Goal: Information Seeking & Learning: Learn about a topic

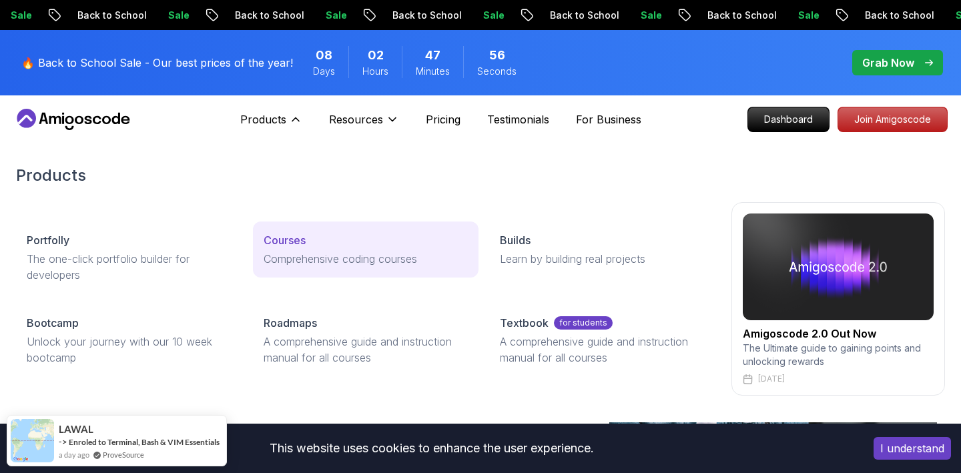
click at [312, 240] on div "Courses" at bounding box center [366, 240] width 205 height 16
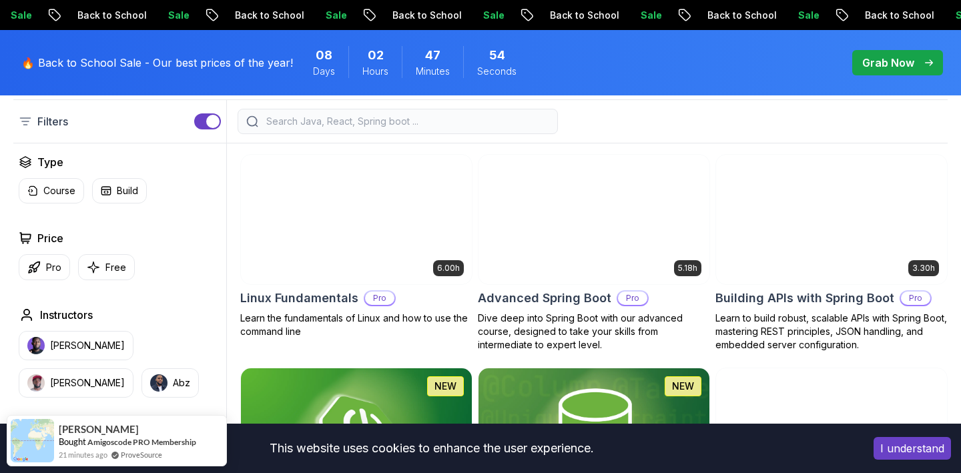
scroll to position [360, 0]
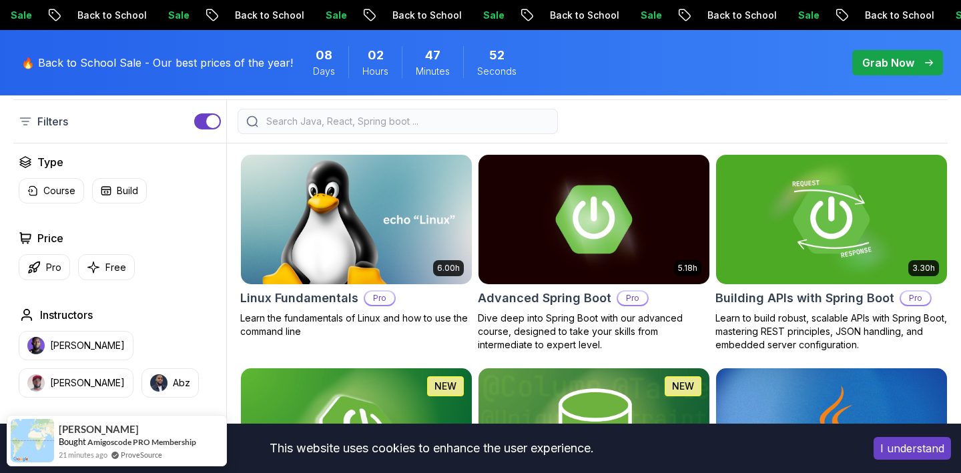
click at [108, 242] on div "Price" at bounding box center [120, 238] width 202 height 16
click at [108, 264] on p "Free" at bounding box center [115, 267] width 21 height 13
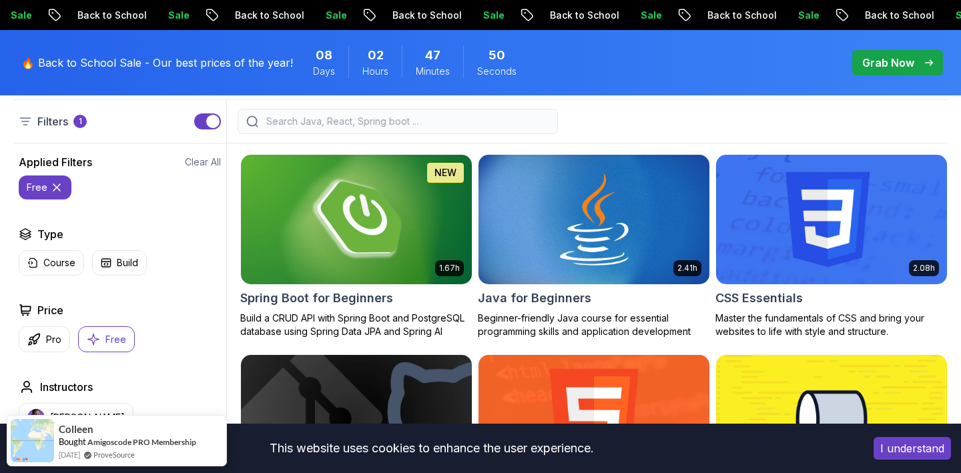
click at [365, 255] on img at bounding box center [356, 219] width 242 height 135
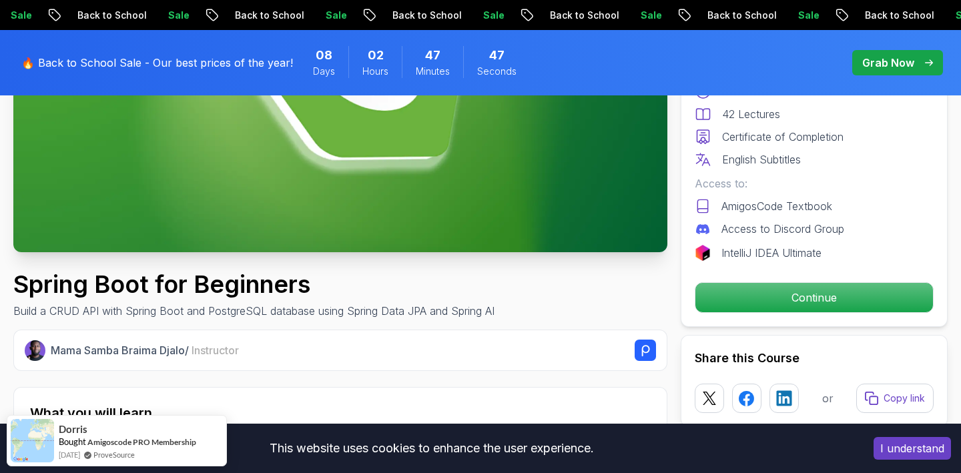
scroll to position [295, 0]
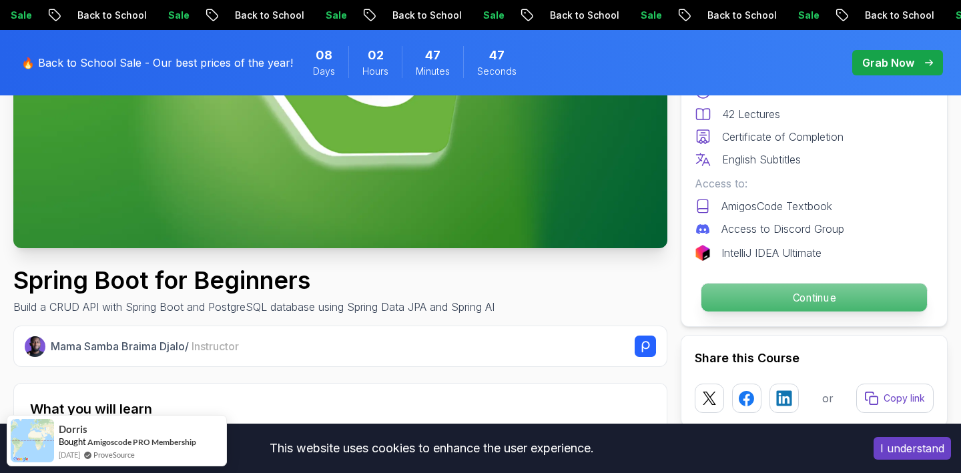
click at [817, 300] on p "Continue" at bounding box center [814, 298] width 226 height 28
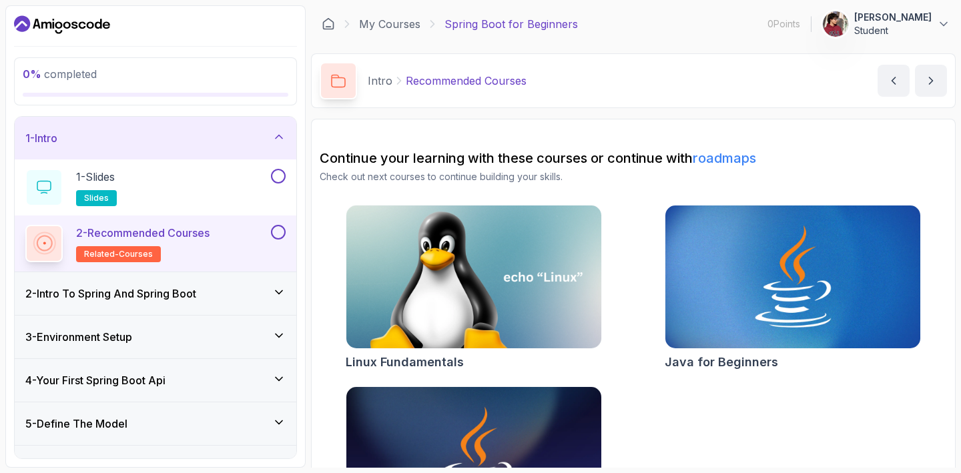
click at [283, 284] on div "2 - Intro To Spring And Spring Boot" at bounding box center [156, 293] width 282 height 43
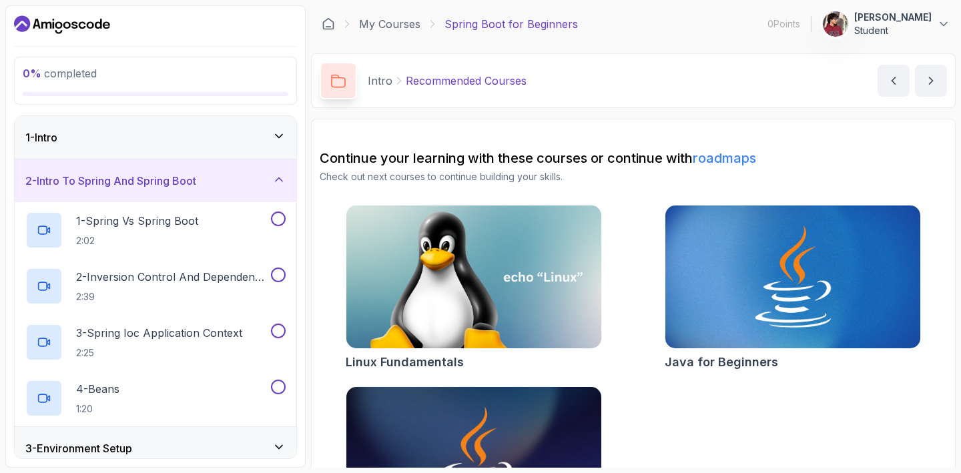
click at [237, 434] on div "3 - Environment Setup" at bounding box center [156, 448] width 282 height 43
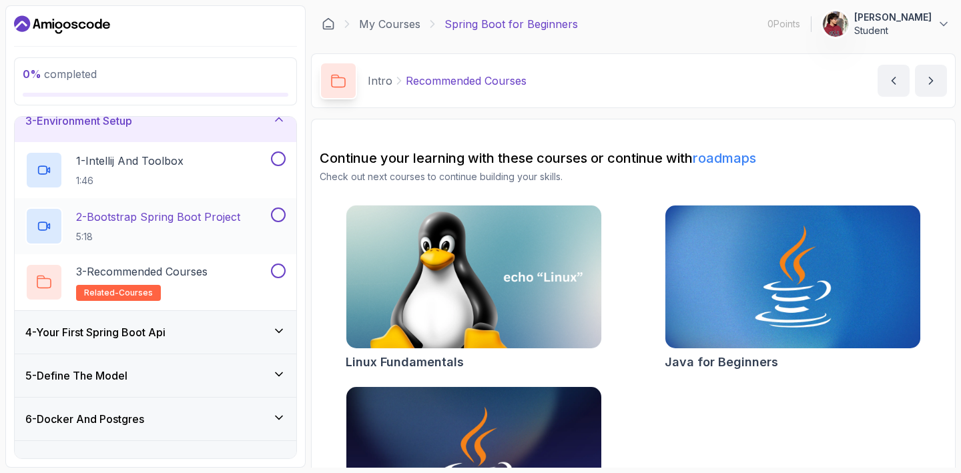
scroll to position [105, 0]
click at [254, 326] on div "4 - Your First Spring Boot Api" at bounding box center [155, 331] width 260 height 16
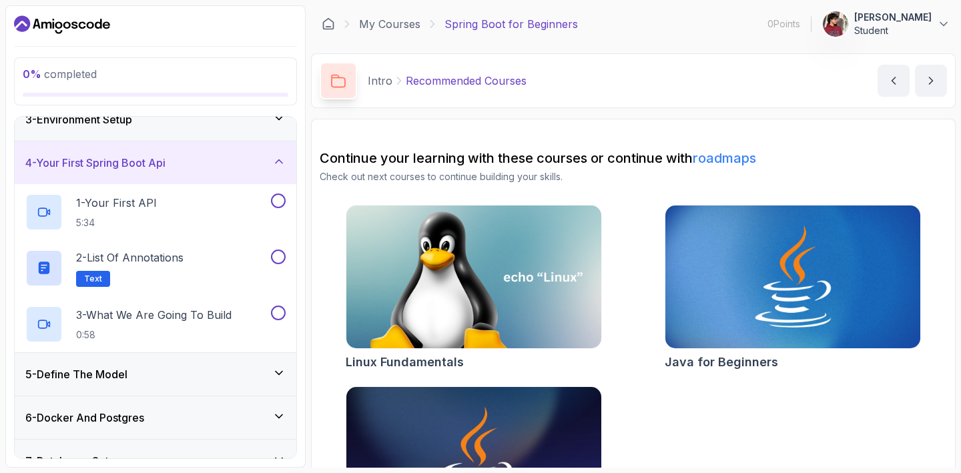
click at [230, 171] on div "4 - Your First Spring Boot Api" at bounding box center [156, 162] width 282 height 43
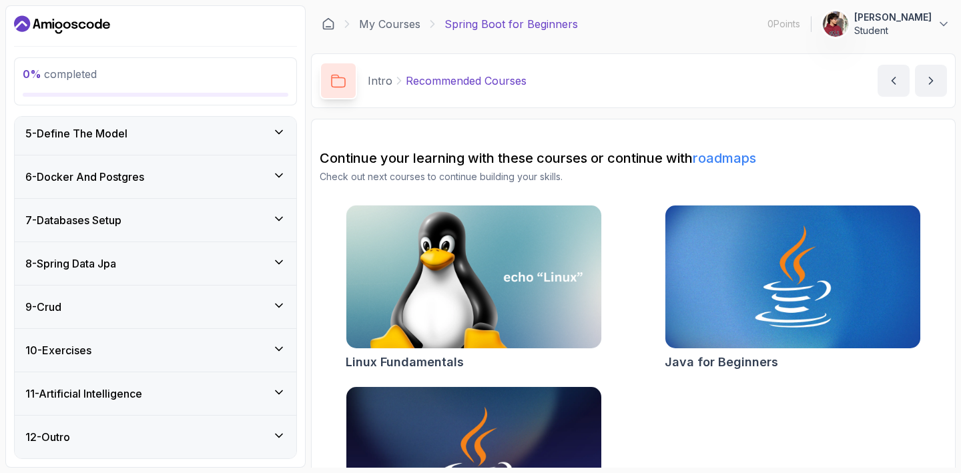
click at [159, 397] on div "11 - Artificial Intelligence" at bounding box center [155, 394] width 260 height 16
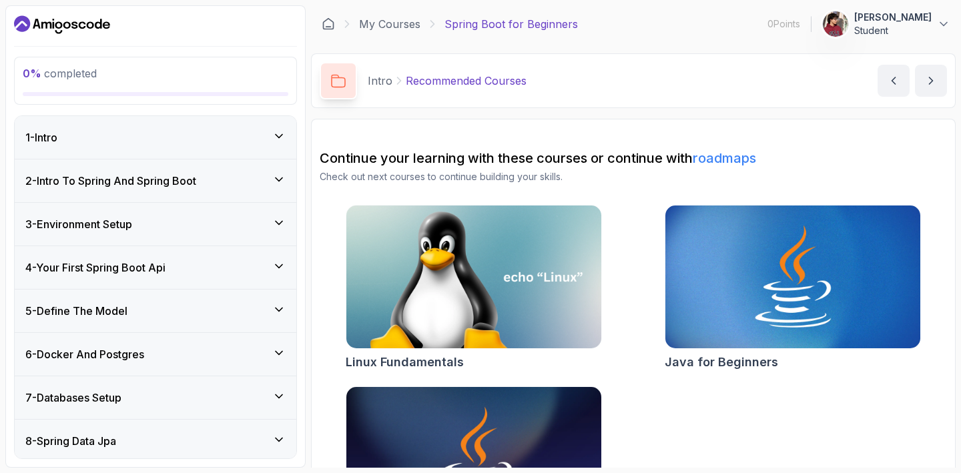
scroll to position [0, 0]
